Goal: Find specific page/section: Find specific page/section

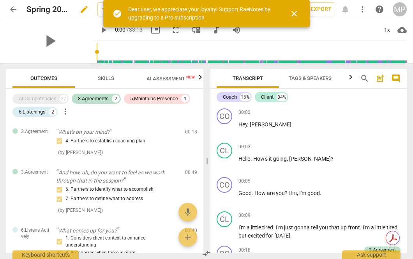
click at [55, 9] on h2 "Spring 2025 HHC Recorded Session 2" at bounding box center [48, 10] width 44 height 10
click at [19, 7] on span "arrow_back" at bounding box center [13, 9] width 14 height 9
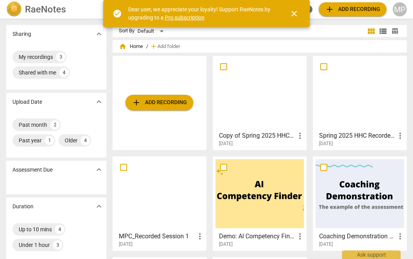
click at [262, 138] on h3 "Copy of Spring 2025 HHC Recorded Session 2" at bounding box center [257, 135] width 76 height 9
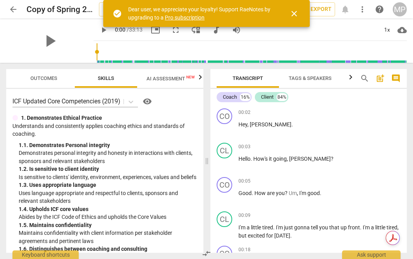
click at [48, 77] on span "Outcomes" at bounding box center [43, 78] width 27 height 6
